Goal: Information Seeking & Learning: Learn about a topic

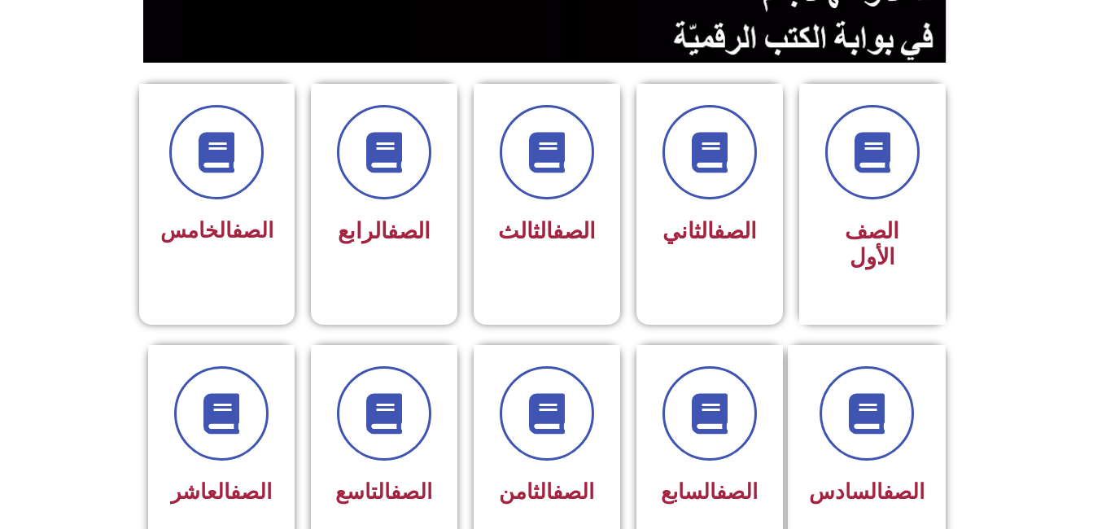
scroll to position [383, 0]
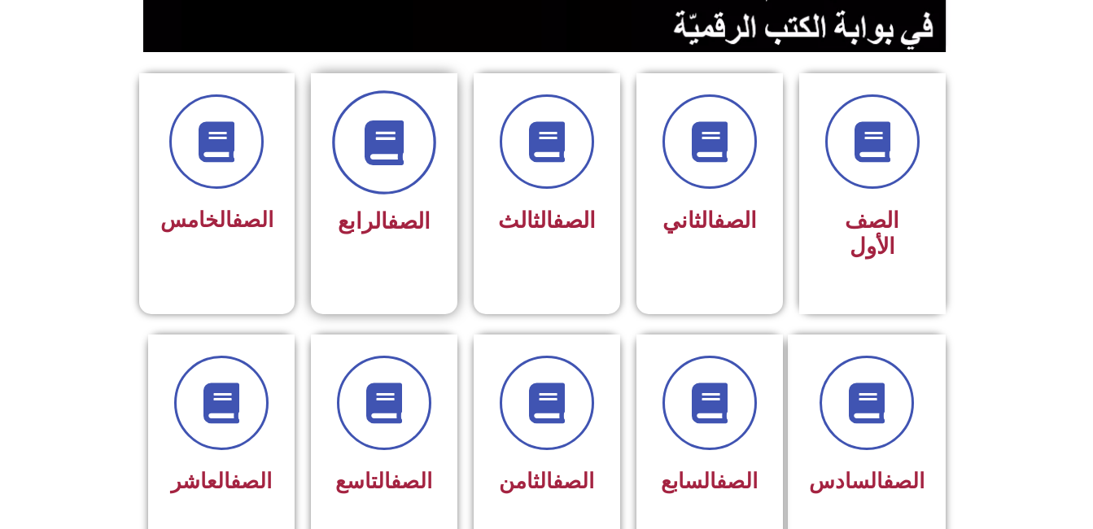
click at [382, 175] on span at bounding box center [384, 142] width 104 height 104
click at [379, 176] on span at bounding box center [384, 142] width 104 height 104
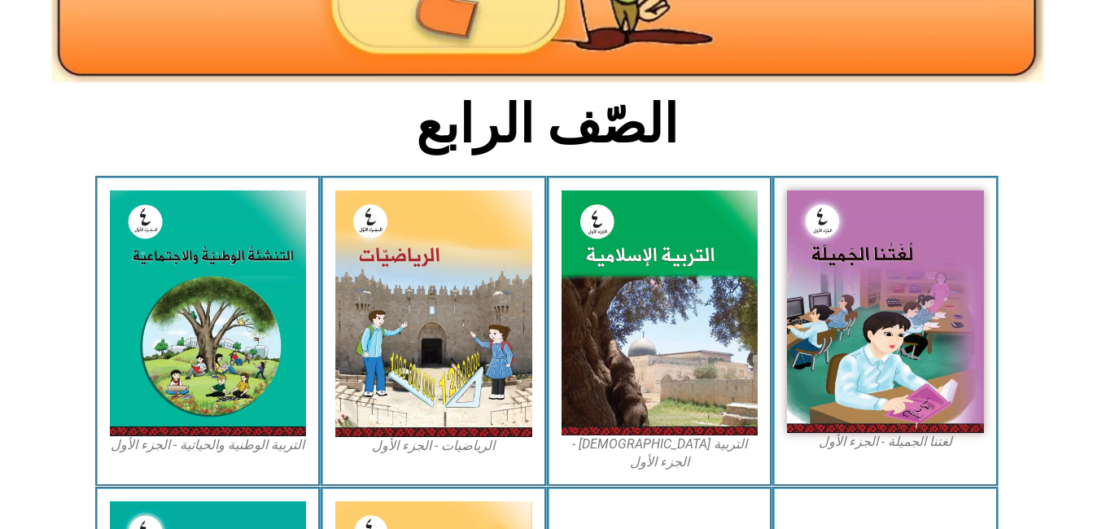
scroll to position [375, 0]
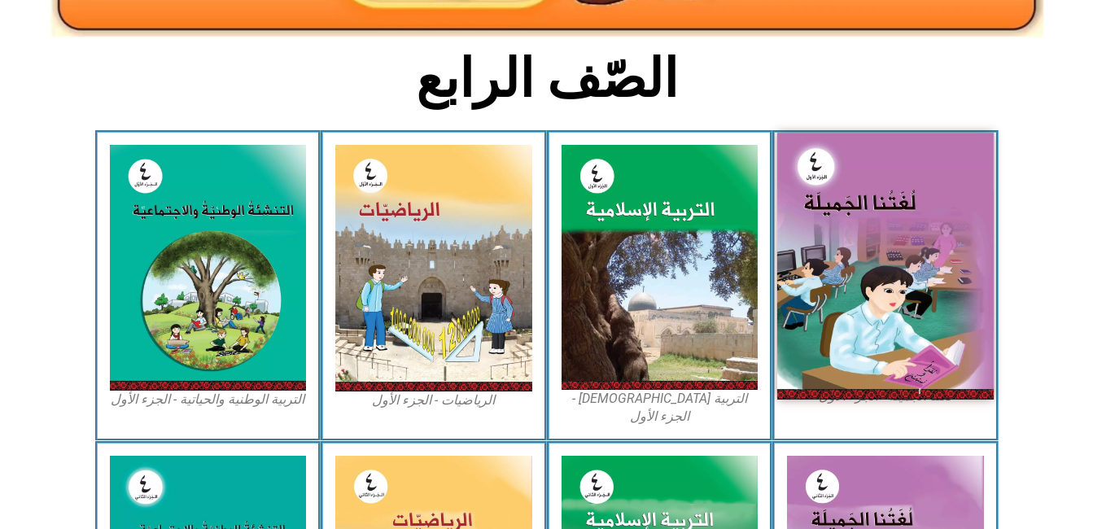
click at [889, 295] on img at bounding box center [885, 266] width 216 height 266
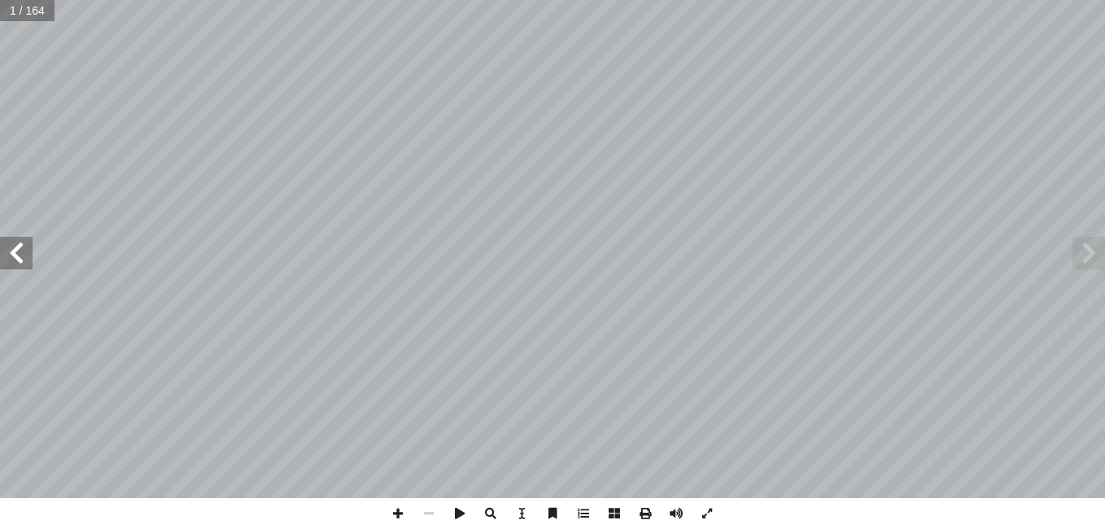
click at [13, 255] on span at bounding box center [16, 253] width 33 height 33
click at [15, 264] on span at bounding box center [16, 253] width 33 height 33
click at [10, 260] on span at bounding box center [16, 253] width 33 height 33
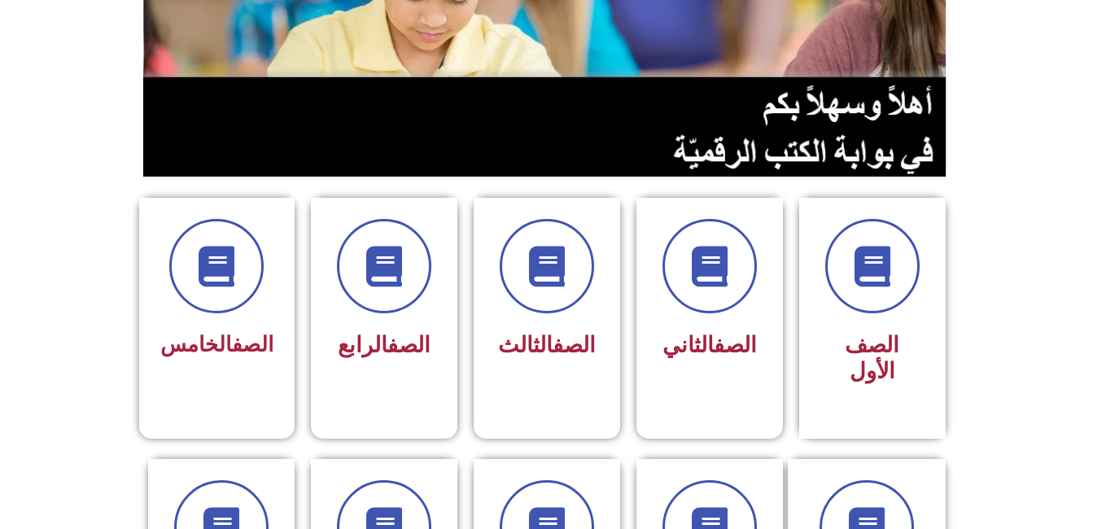
scroll to position [270, 0]
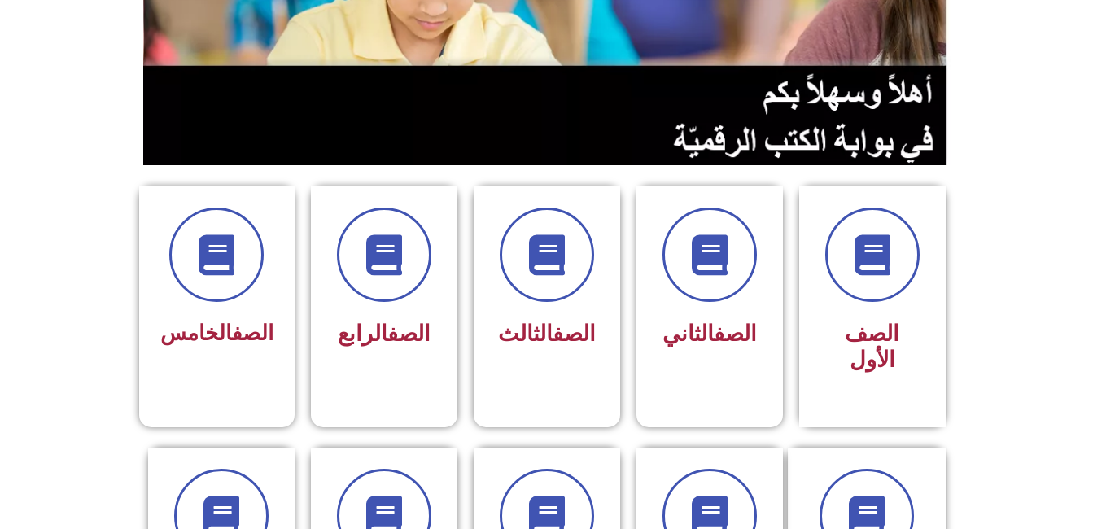
click at [391, 286] on span at bounding box center [384, 254] width 94 height 94
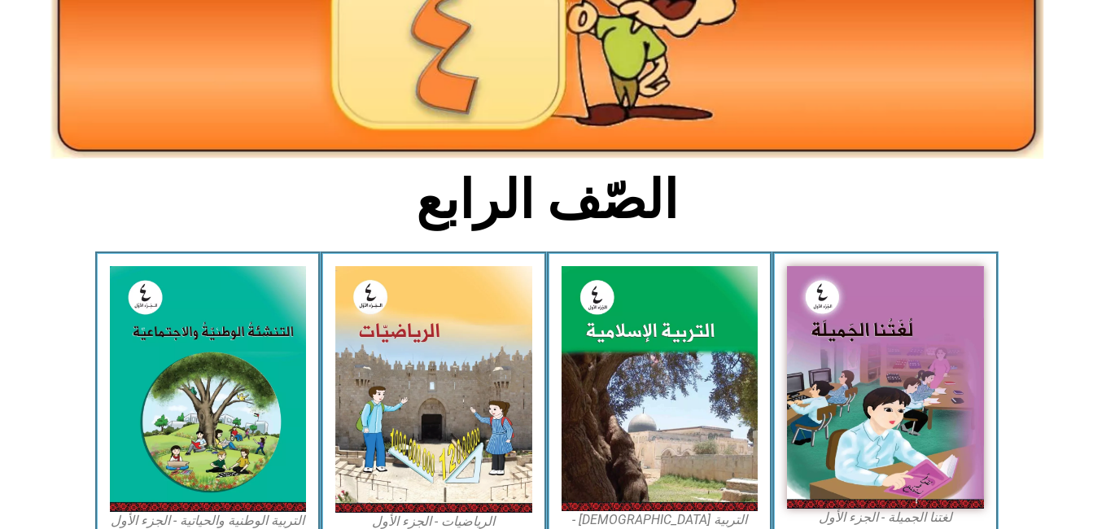
scroll to position [256, 0]
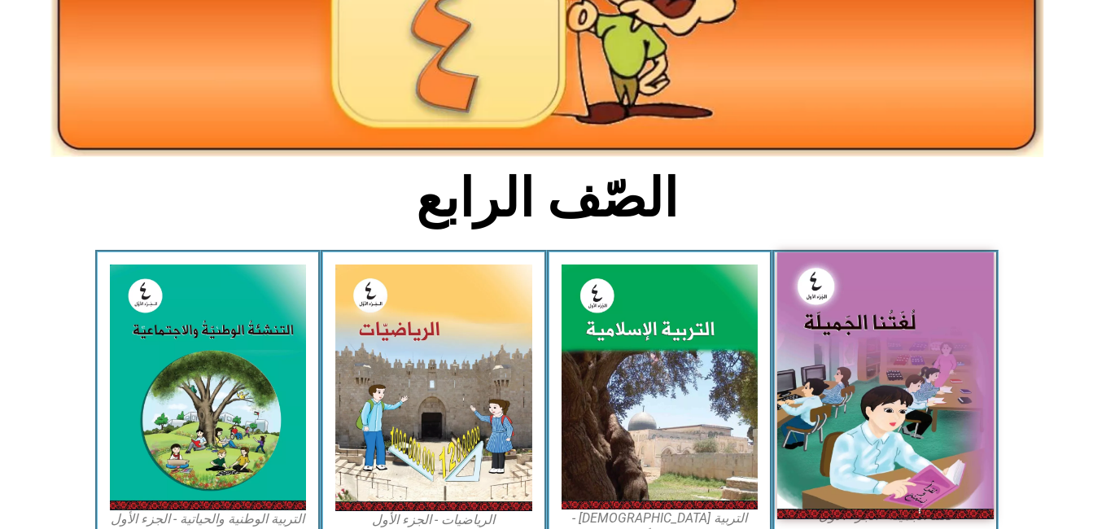
click at [866, 361] on img at bounding box center [885, 385] width 216 height 266
click at [821, 312] on img at bounding box center [885, 385] width 216 height 266
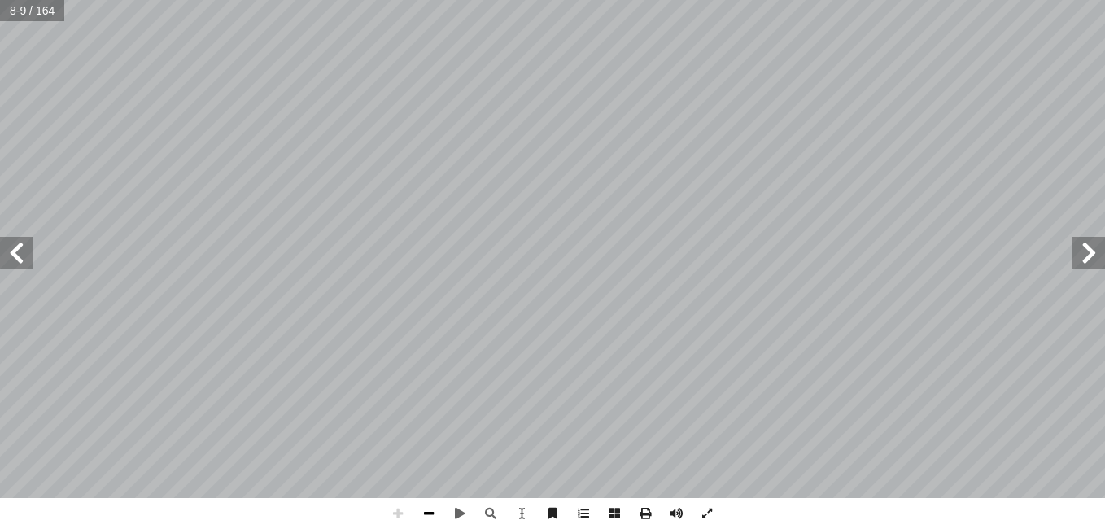
click at [435, 509] on span at bounding box center [428, 513] width 31 height 31
click at [429, 509] on span at bounding box center [428, 513] width 31 height 31
click at [427, 513] on span at bounding box center [428, 513] width 31 height 31
